Goal: Transaction & Acquisition: Obtain resource

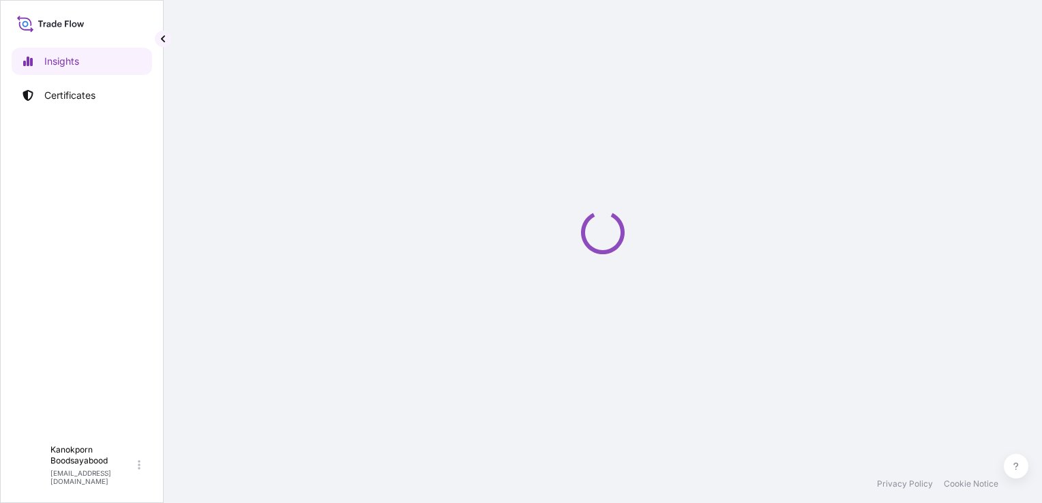
select select "2025"
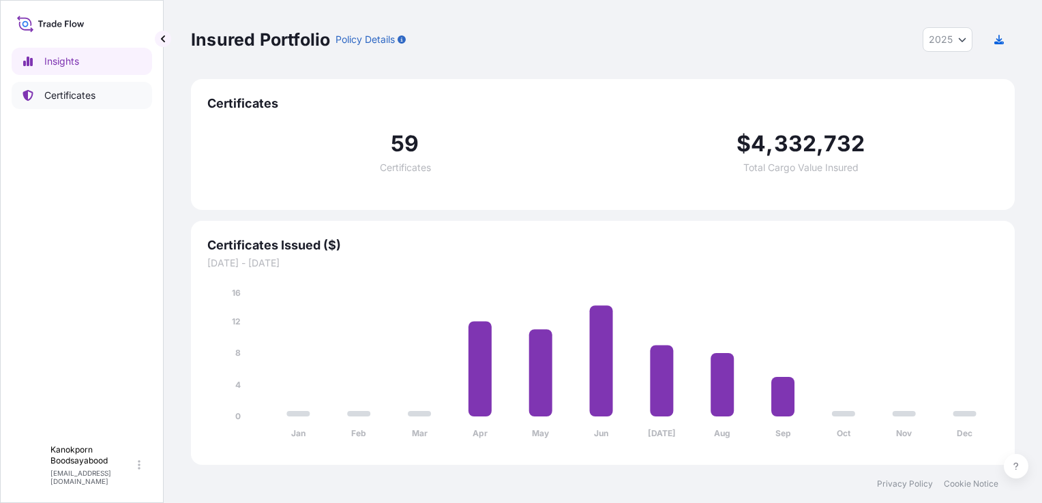
click at [71, 104] on link "Certificates" at bounding box center [82, 95] width 141 height 27
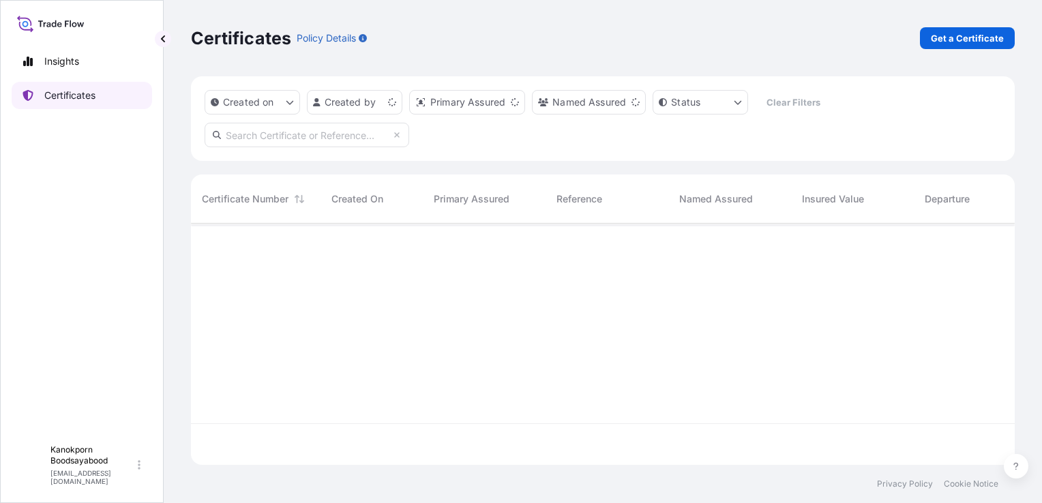
scroll to position [239, 813]
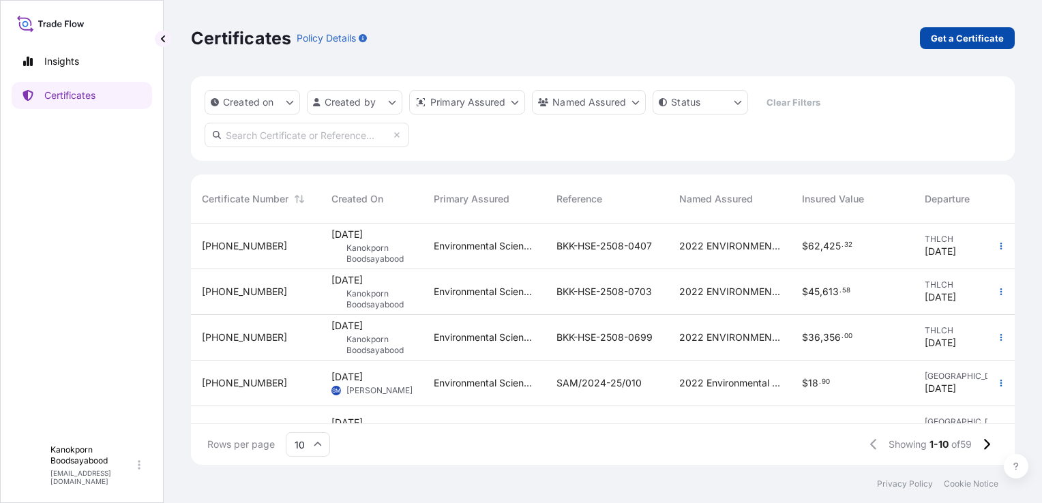
click at [947, 42] on p "Get a Certificate" at bounding box center [967, 38] width 73 height 14
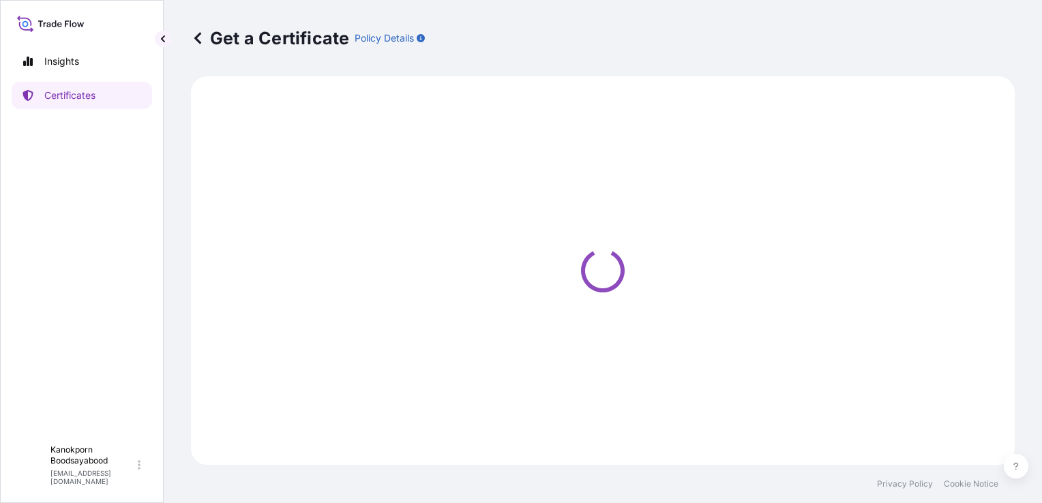
select select "Sea"
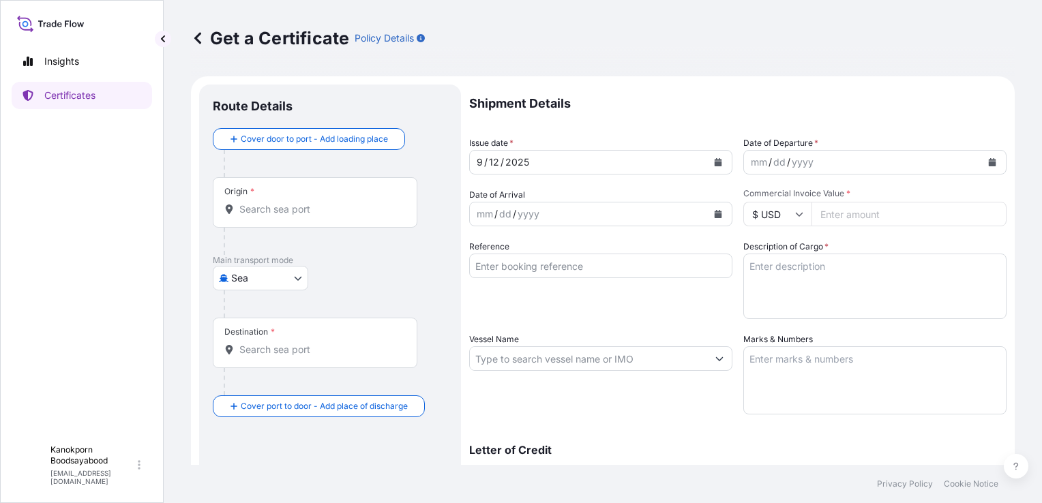
click at [317, 218] on div "Origin *" at bounding box center [315, 202] width 205 height 50
click at [317, 216] on input "Origin *" at bounding box center [319, 210] width 161 height 14
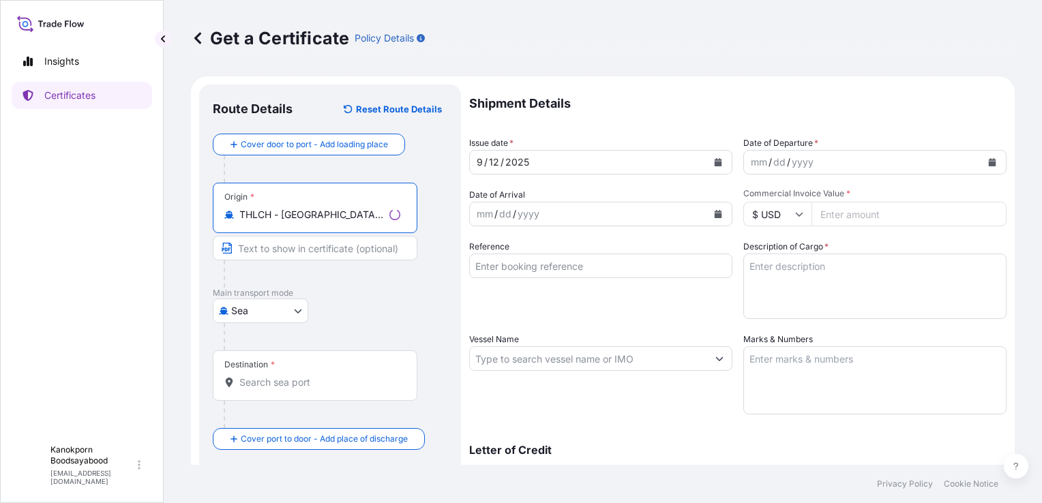
type input "THLCH - [GEOGRAPHIC_DATA], [GEOGRAPHIC_DATA]"
click at [258, 383] on input "Destination *" at bounding box center [319, 383] width 161 height 14
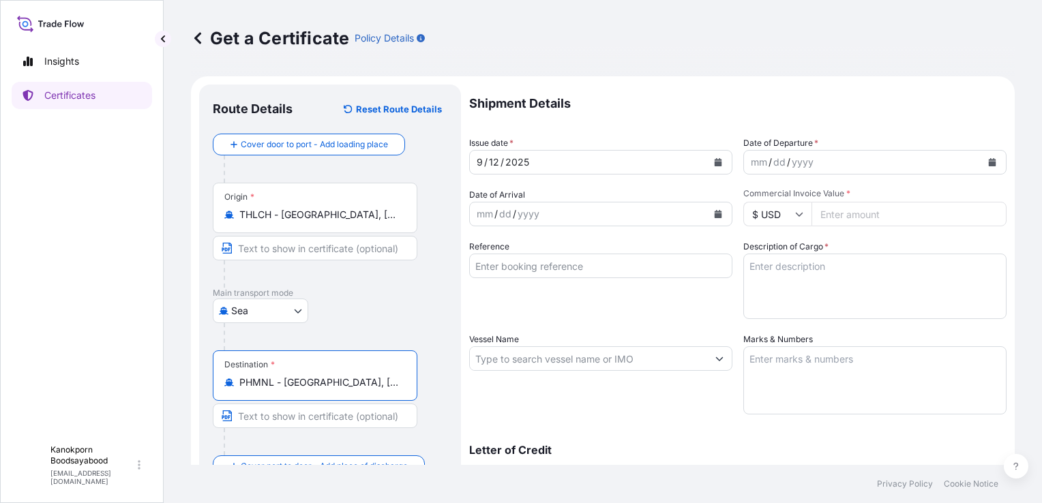
type input "PHMNL - [GEOGRAPHIC_DATA], [GEOGRAPHIC_DATA]"
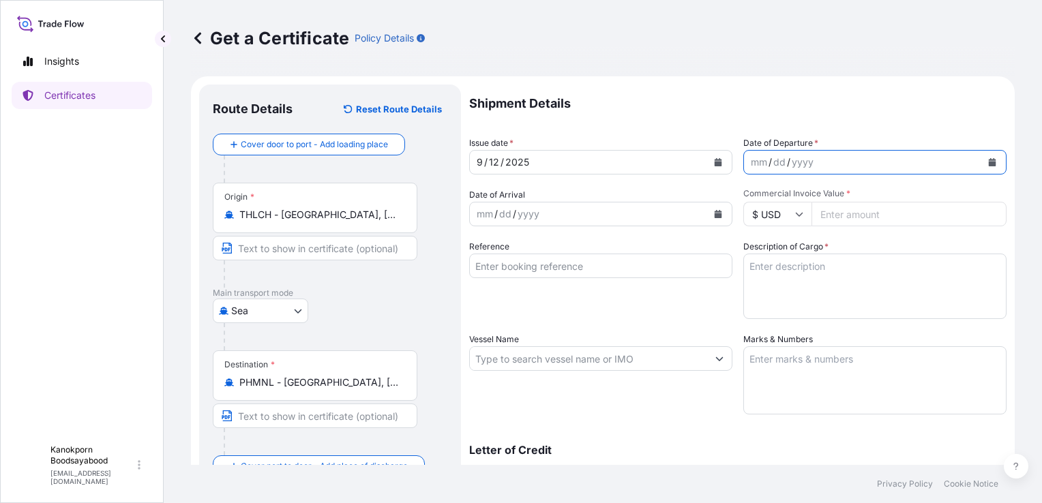
click at [989, 163] on icon "Calendar" at bounding box center [993, 162] width 8 height 8
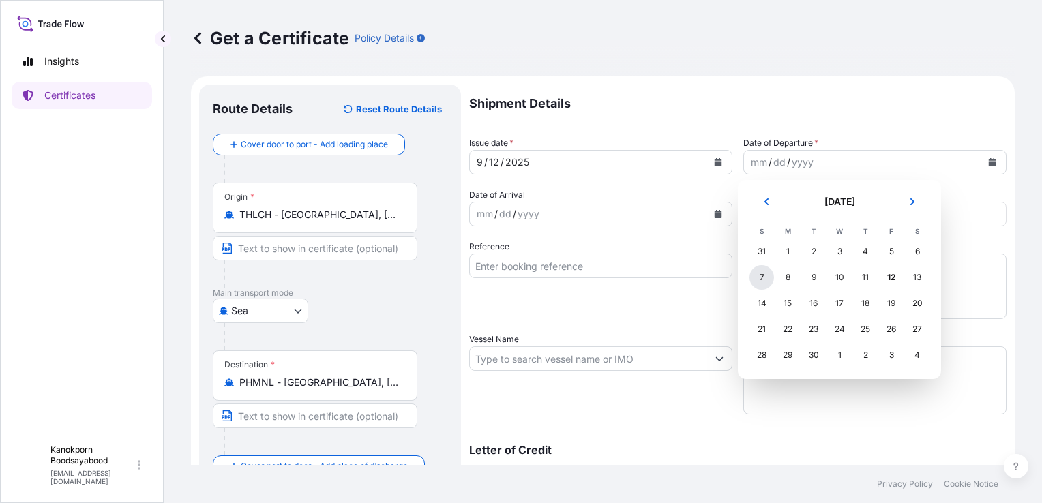
click at [759, 278] on div "7" at bounding box center [762, 277] width 25 height 25
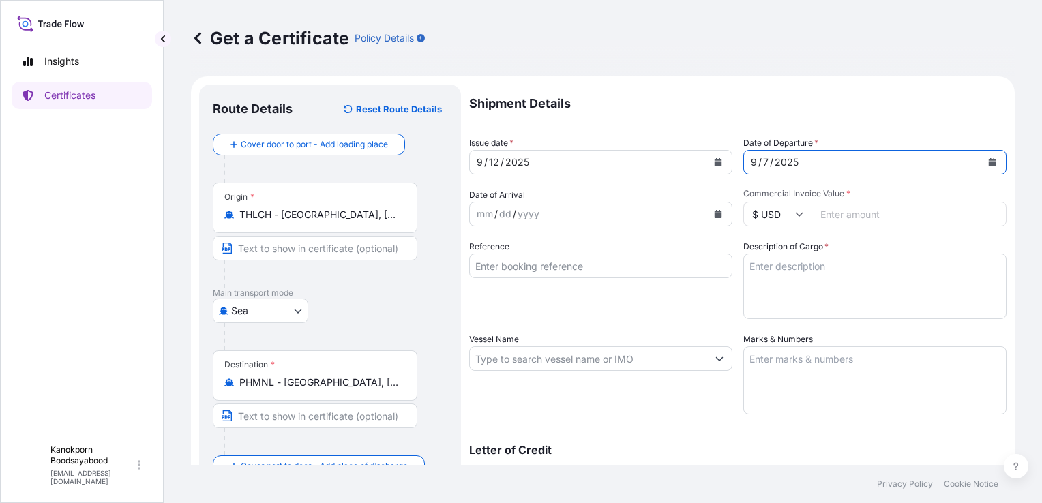
click at [715, 212] on icon "Calendar" at bounding box center [719, 214] width 8 height 8
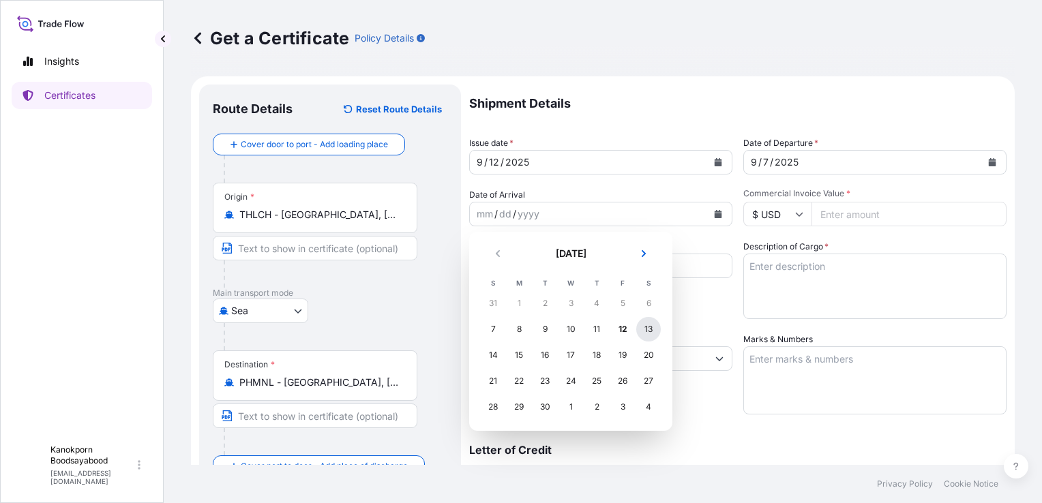
click at [646, 332] on div "13" at bounding box center [648, 329] width 25 height 25
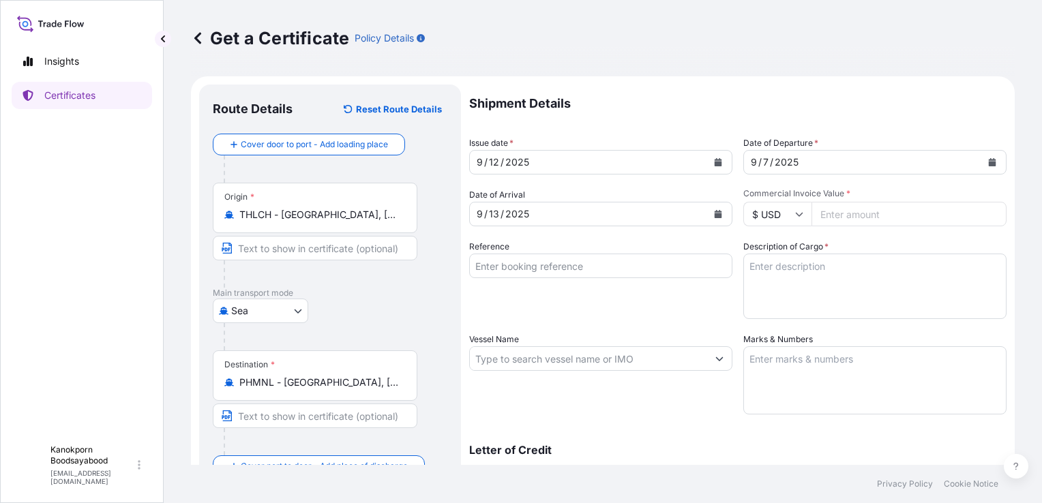
click at [838, 212] on input "Commercial Invoice Value *" at bounding box center [909, 214] width 195 height 25
click at [835, 211] on input "Commercial Invoice Value *" at bounding box center [909, 214] width 195 height 25
type input "109874.88"
click at [532, 266] on input "Reference" at bounding box center [600, 266] width 263 height 25
click at [527, 272] on input "Reference" at bounding box center [600, 266] width 263 height 25
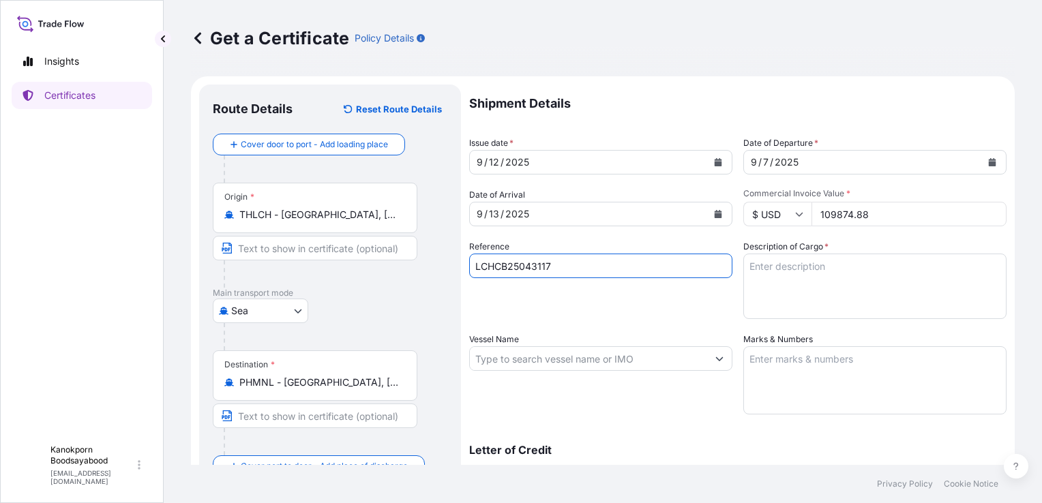
type input "LCHCB25043117"
click at [775, 271] on textarea "Description of Cargo *" at bounding box center [875, 286] width 263 height 65
paste textarea "BAYER COCKROACH GEL 6X(12X12GR) BOX PH"
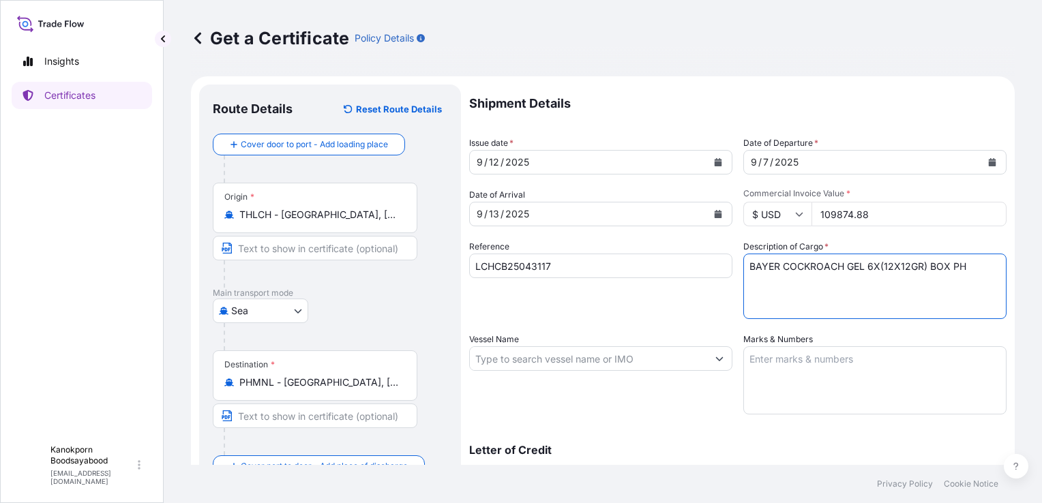
type textarea "BAYER COCKROACH GEL 6X(12X12GR) BOX PH"
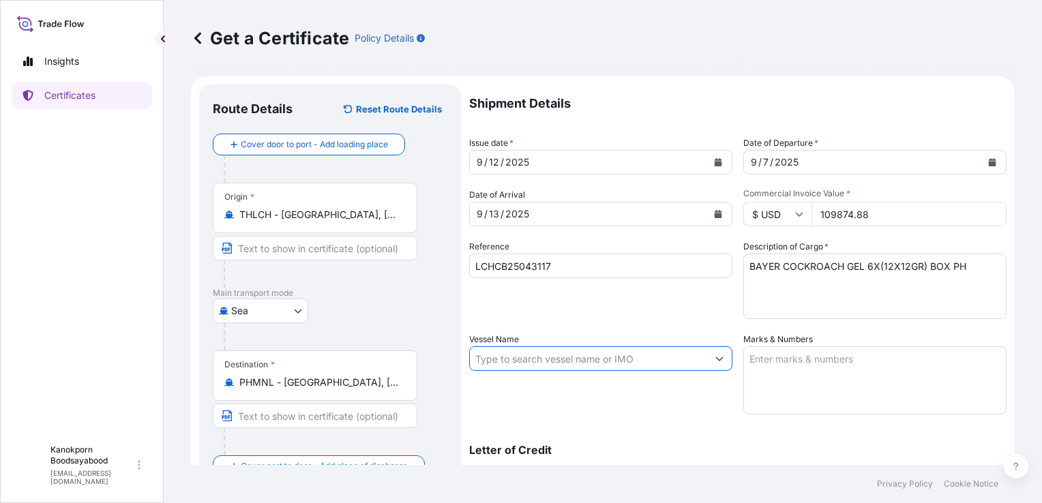
click at [523, 360] on input "Vessel Name" at bounding box center [588, 359] width 237 height 25
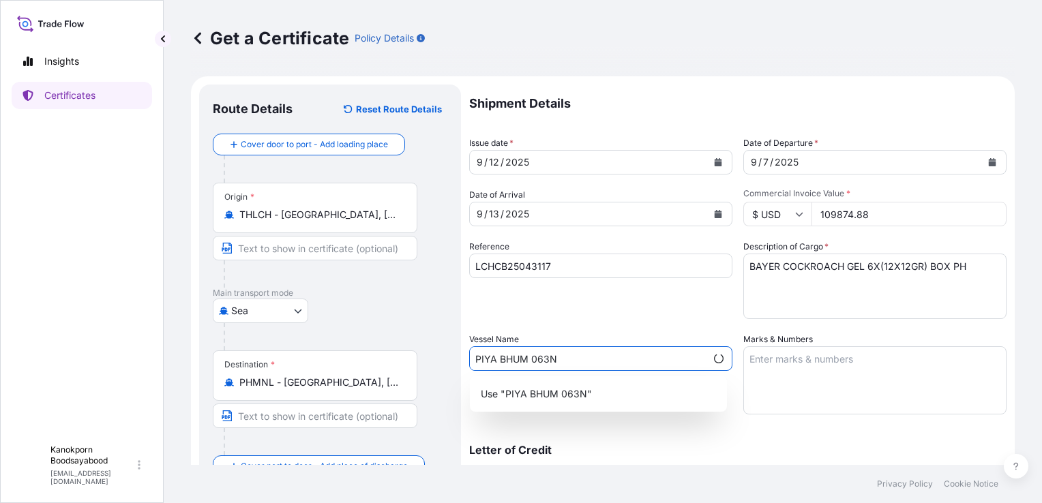
type input "PIYA BHUM 063N"
click at [793, 366] on textarea "Marks & Numbers" at bounding box center [875, 381] width 263 height 68
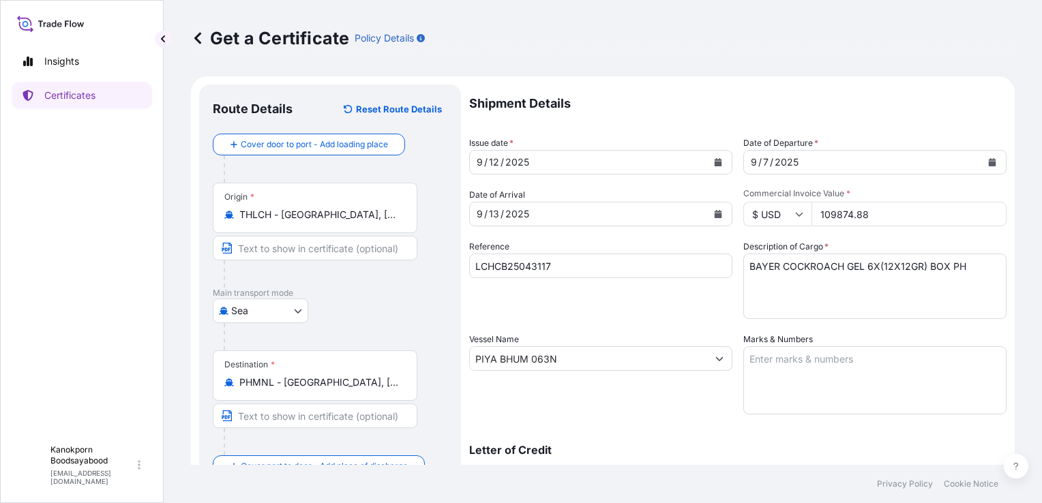
click at [744, 358] on textarea "Marks & Numbers" at bounding box center [875, 381] width 263 height 68
paste textarea "SHIPPING MARK EARTH HOMECARE PRODUCTS ([GEOGRAPHIC_DATA]), INC. S/O: FR01-00963…"
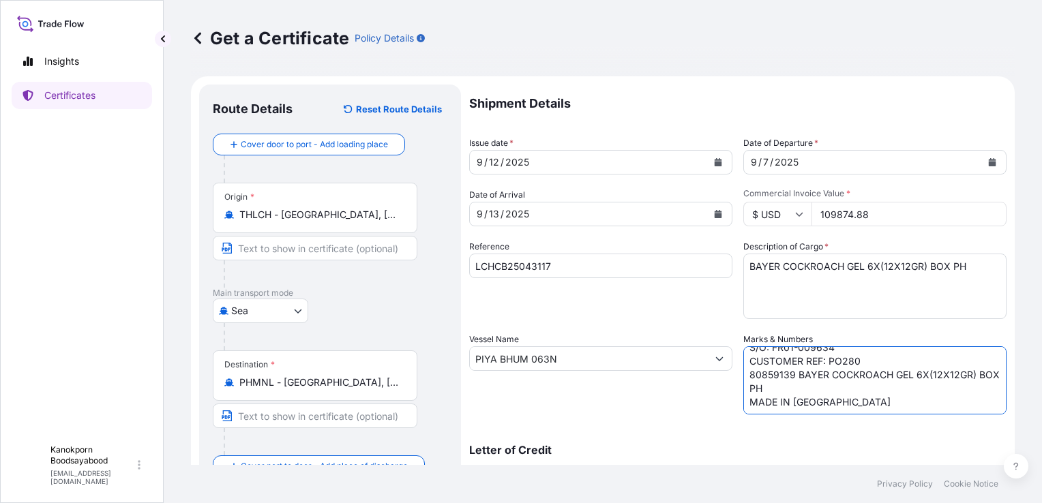
scroll to position [211, 0]
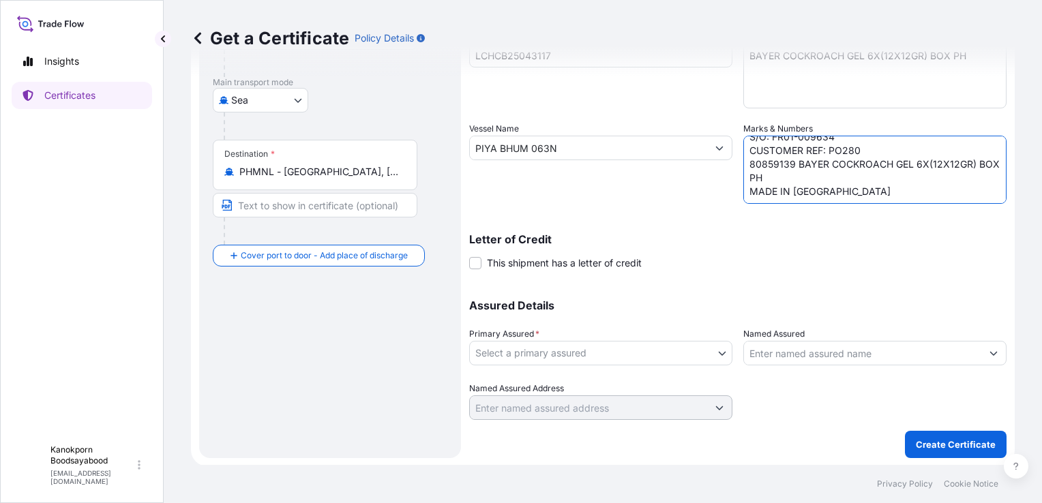
type textarea "SHIPPING MARK EARTH HOMECARE PRODUCTS ([GEOGRAPHIC_DATA]), INC. S/O: FR01-00963…"
click at [468, 261] on form "Route Details Reset Route Details Cover door to port - Add loading place Place …" at bounding box center [603, 166] width 824 height 601
click at [475, 265] on span at bounding box center [475, 263] width 12 height 12
click at [469, 256] on input "This shipment has a letter of credit" at bounding box center [469, 256] width 0 height 0
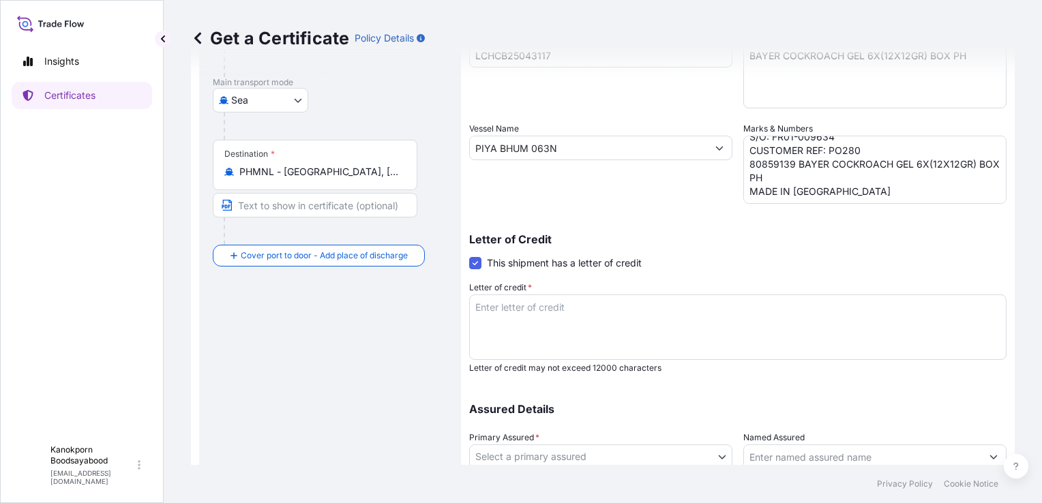
click at [475, 265] on span at bounding box center [475, 263] width 12 height 12
click at [469, 256] on input "This shipment has a letter of credit" at bounding box center [469, 256] width 0 height 0
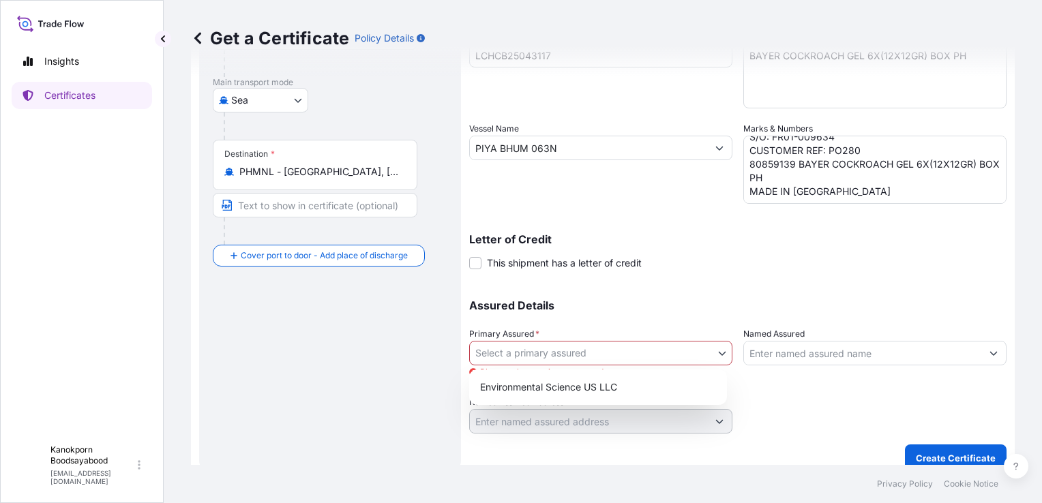
click at [706, 349] on body "Insights Certificates K Kanokporn Boodsayabood [EMAIL_ADDRESS][DOMAIN_NAME] Get…" at bounding box center [521, 251] width 1042 height 503
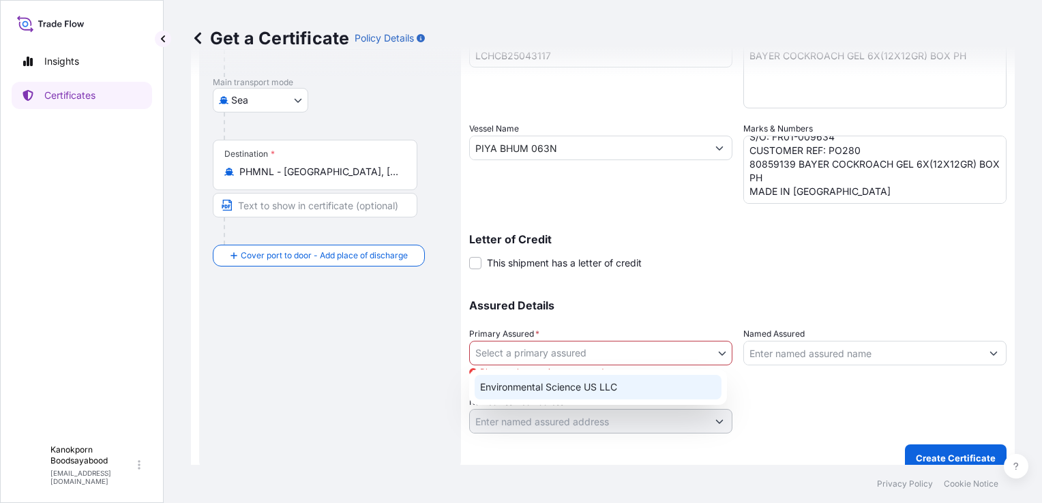
click at [566, 394] on div "Environmental Science US LLC" at bounding box center [598, 387] width 247 height 25
select select "32009"
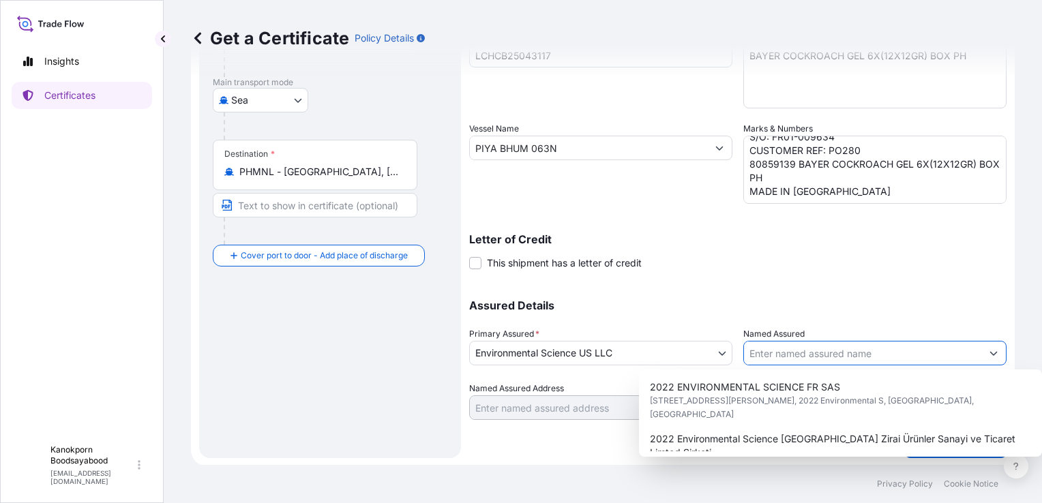
click at [963, 353] on input "Named Assured" at bounding box center [862, 353] width 237 height 25
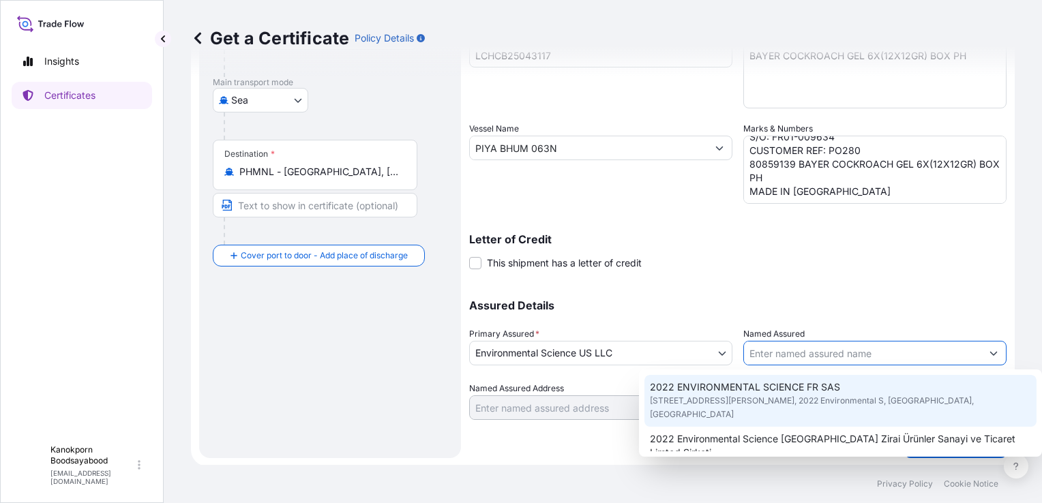
click at [800, 397] on span "[STREET_ADDRESS][PERSON_NAME], 2022 Environmental S, [GEOGRAPHIC_DATA], [GEOGRA…" at bounding box center [840, 407] width 381 height 27
type input "2022 ENVIRONMENTAL SCIENCE FR SAS"
type input "[STREET_ADDRESS][PERSON_NAME]"
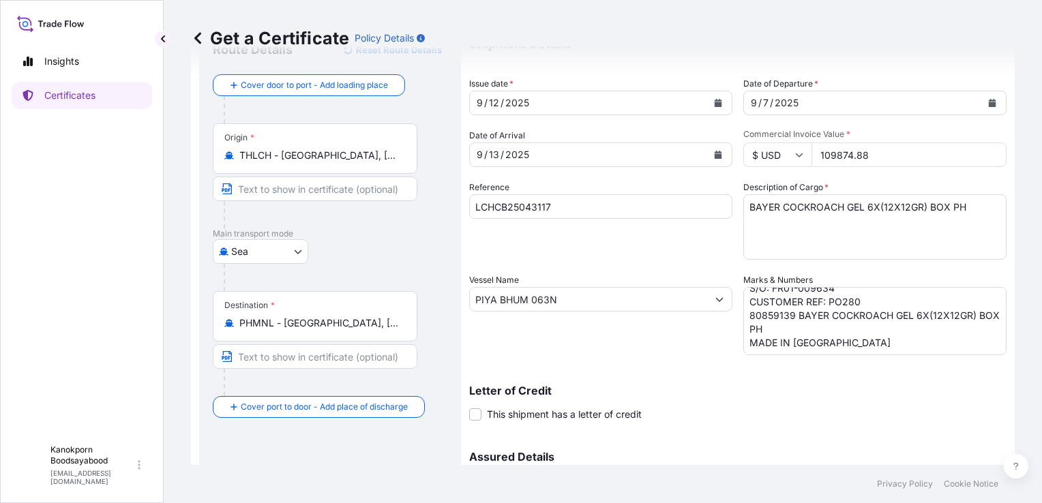
scroll to position [29, 0]
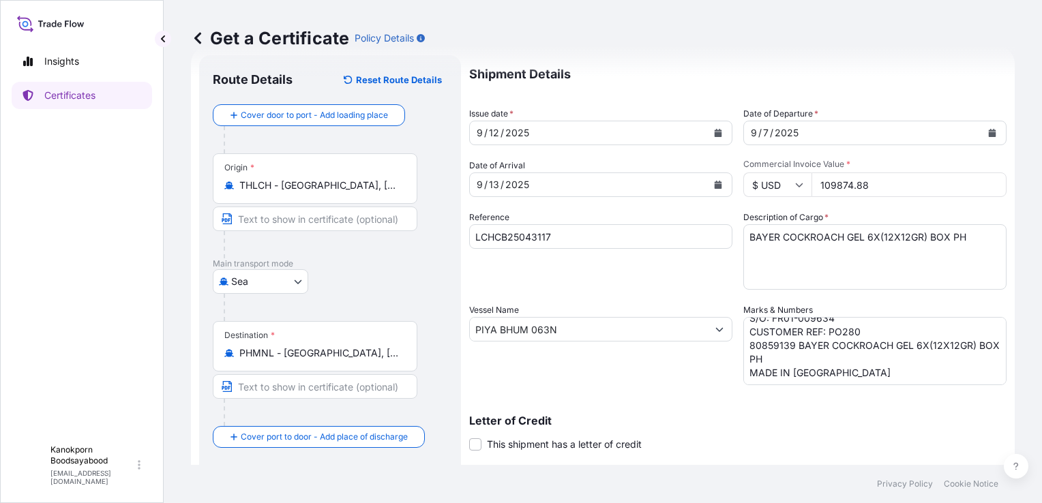
click at [779, 430] on div "Letter of Credit This shipment has a letter of credit Letter of credit * Letter…" at bounding box center [738, 433] width 538 height 36
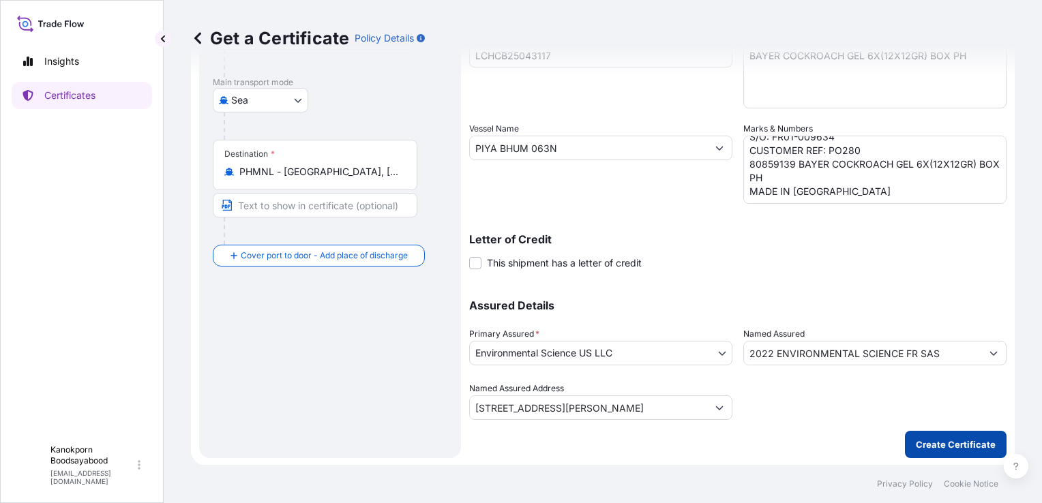
click at [955, 448] on p "Create Certificate" at bounding box center [956, 445] width 80 height 14
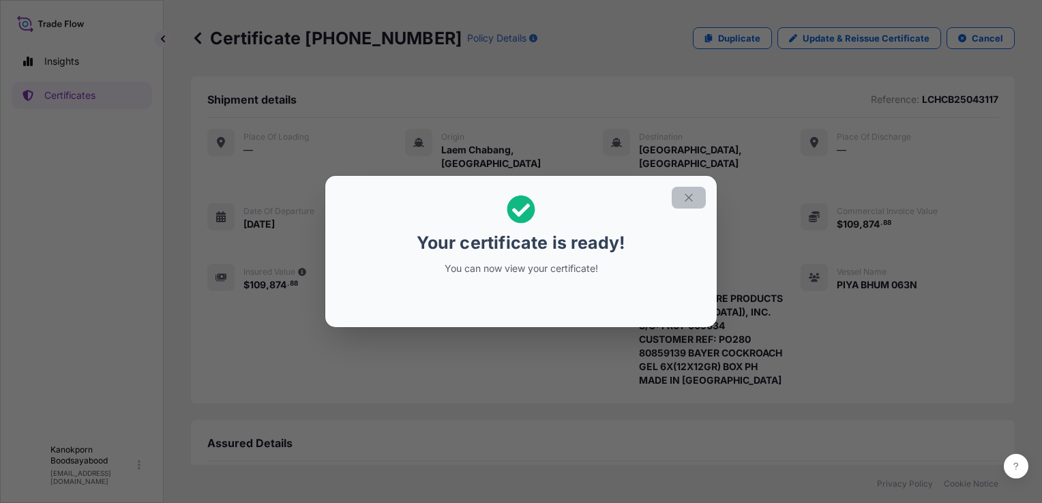
click at [685, 197] on icon "button" at bounding box center [689, 198] width 12 height 12
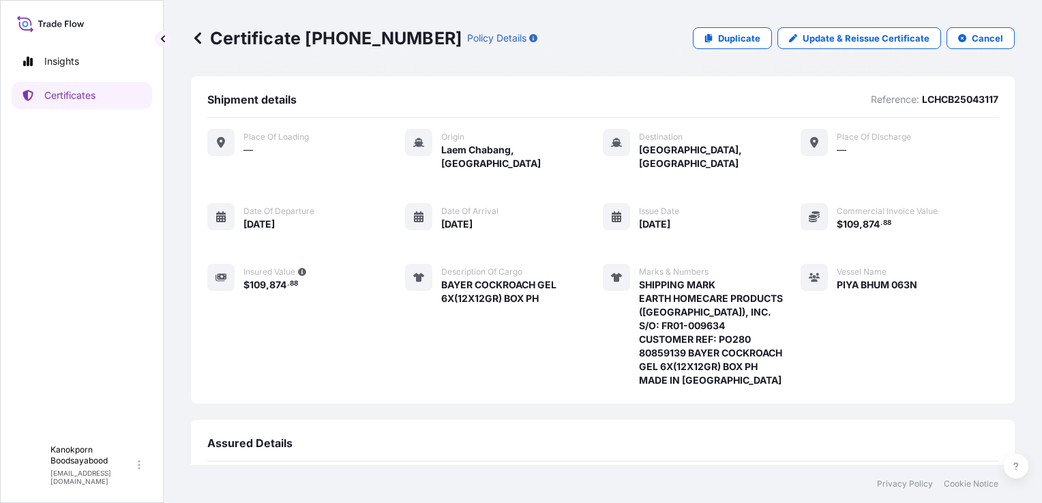
scroll to position [192, 0]
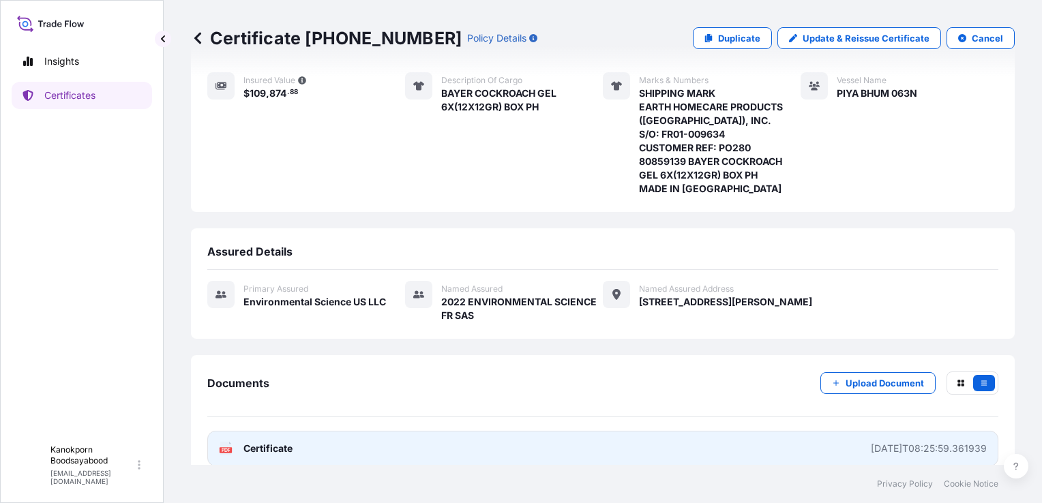
click at [566, 435] on link "PDF Certificate [DATE]T08:25:59.361939" at bounding box center [602, 448] width 791 height 35
